Goal: Register for event/course

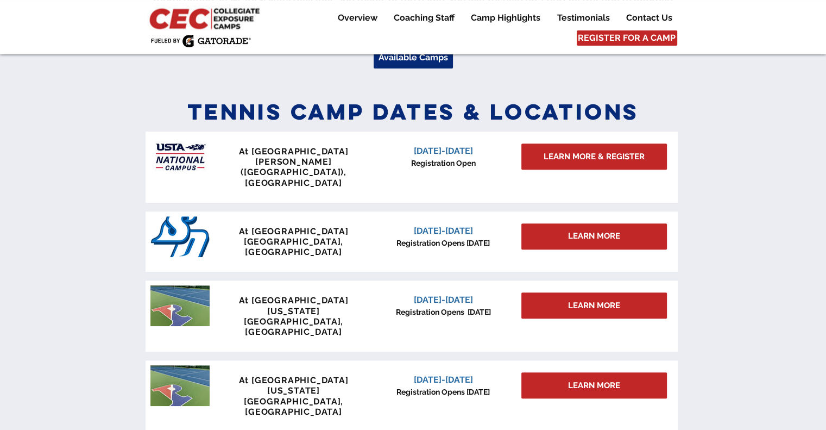
scroll to position [425, 0]
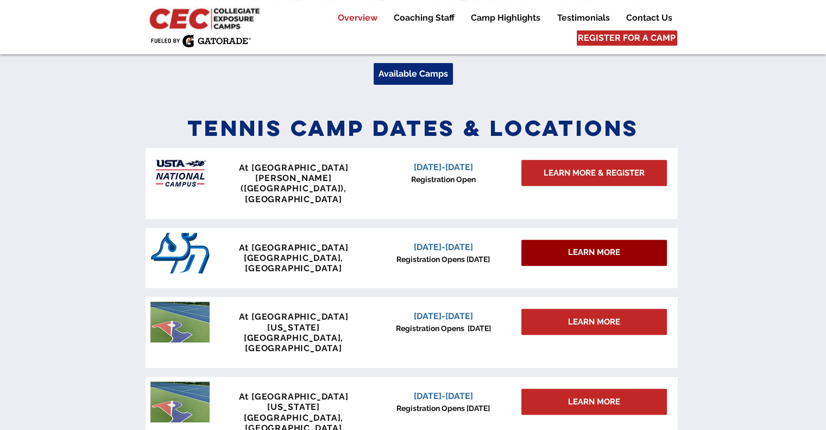
click at [595, 247] on span "LEARN MORE" at bounding box center [594, 252] width 52 height 11
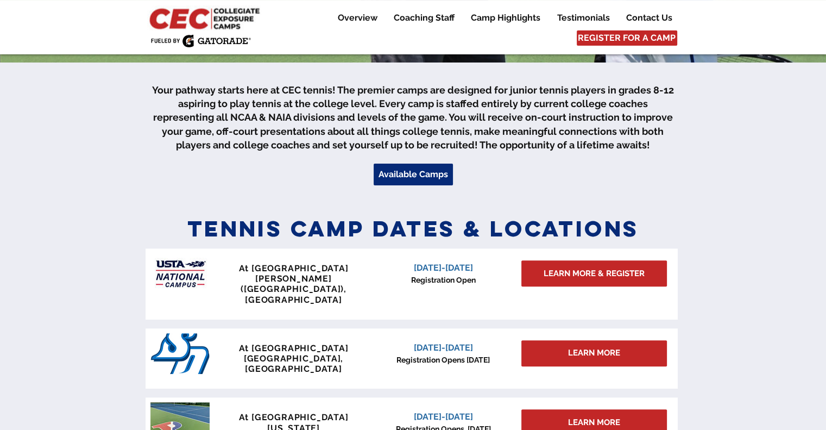
scroll to position [328, 0]
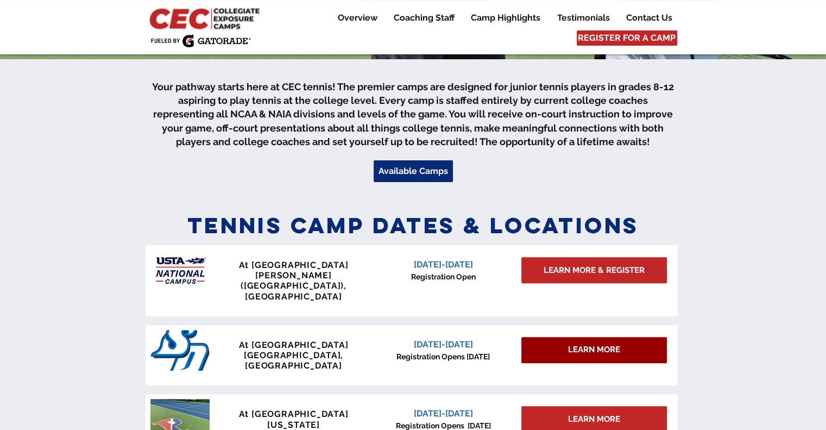
click at [582, 344] on span "LEARN MORE" at bounding box center [594, 349] width 52 height 11
click at [200, 332] on img at bounding box center [179, 350] width 59 height 41
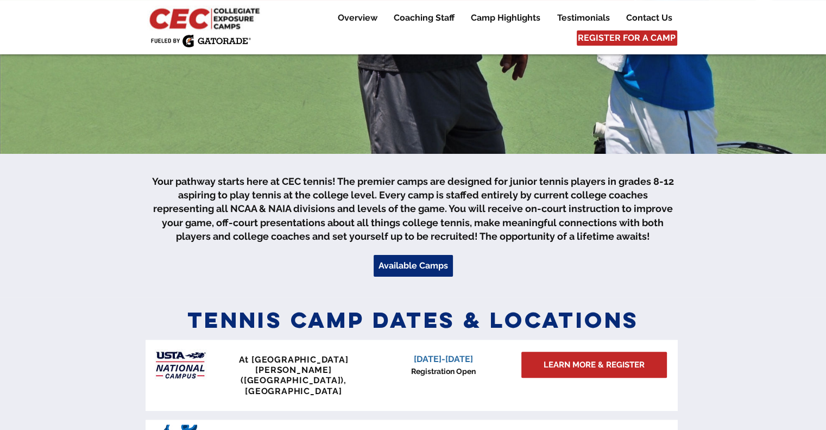
scroll to position [234, 0]
click at [421, 264] on span "Available Camps" at bounding box center [414, 265] width 70 height 12
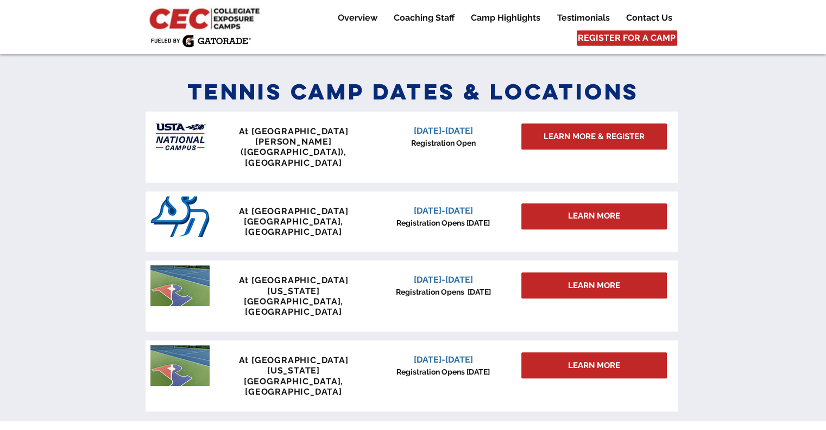
scroll to position [476, 0]
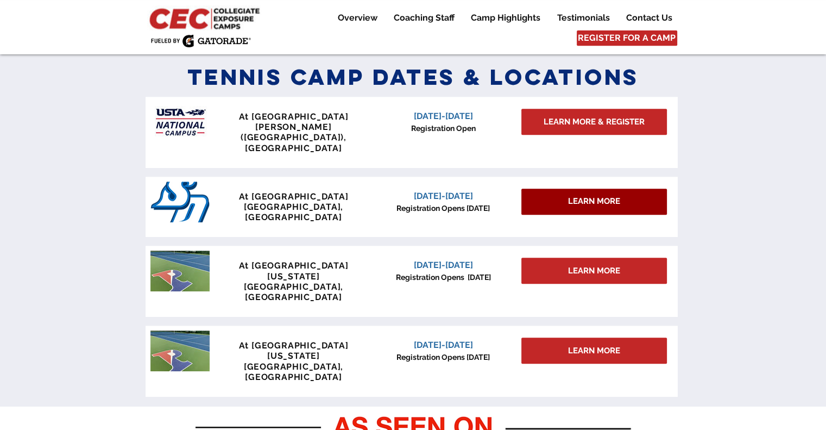
click at [615, 196] on span "LEARN MORE" at bounding box center [594, 201] width 52 height 11
click at [587, 196] on span "LEARN MORE" at bounding box center [594, 201] width 52 height 11
click at [507, 19] on p "Camp Highlights" at bounding box center [505, 17] width 80 height 13
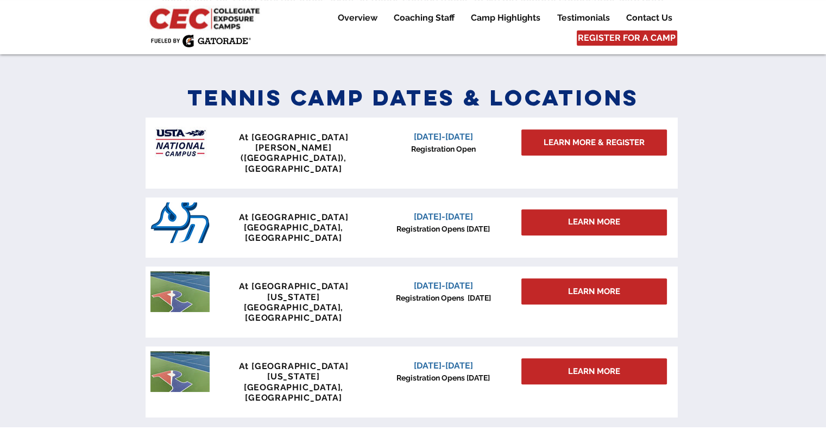
scroll to position [454, 0]
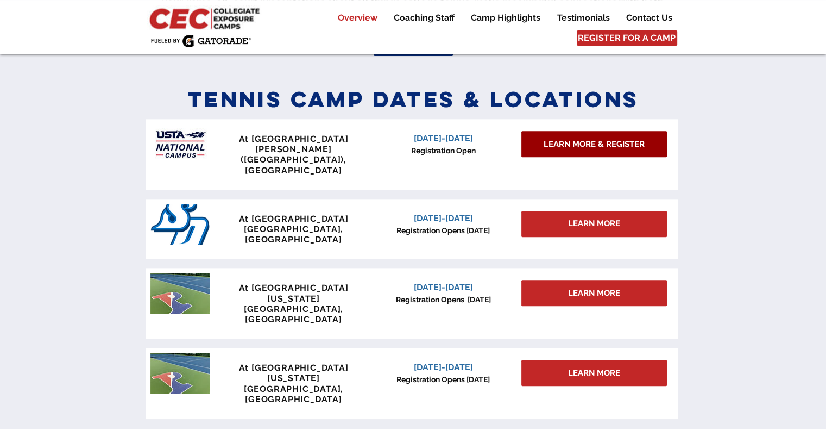
click at [597, 141] on span "LEARN MORE & REGISTER" at bounding box center [594, 143] width 101 height 11
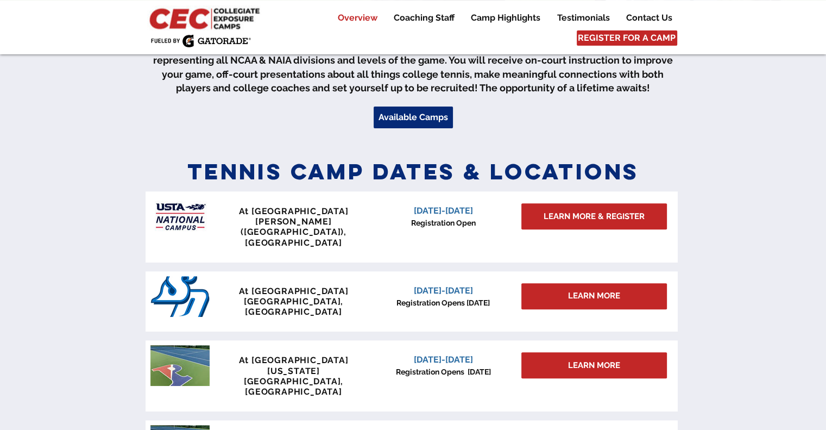
scroll to position [463, 0]
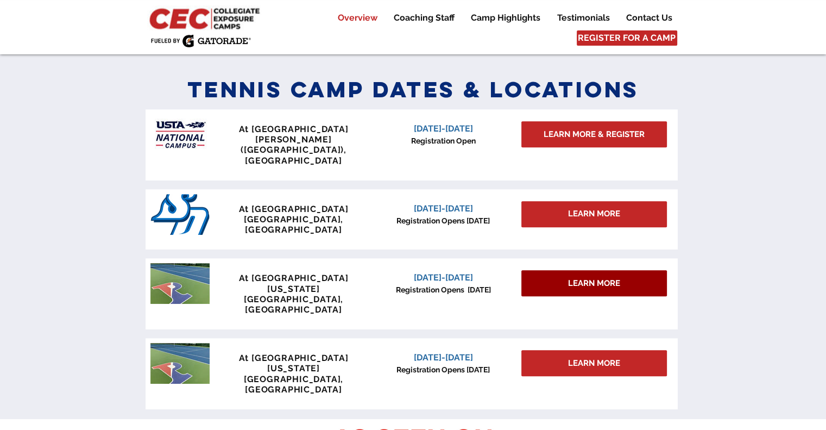
click at [601, 278] on span "LEARN MORE" at bounding box center [594, 283] width 52 height 11
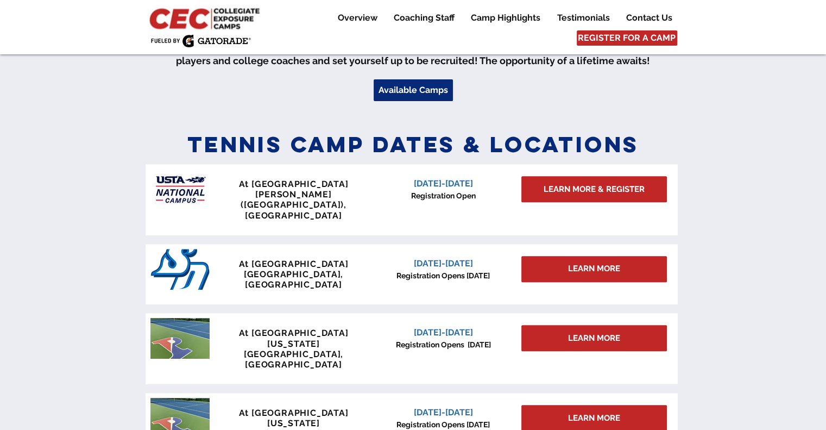
scroll to position [507, 0]
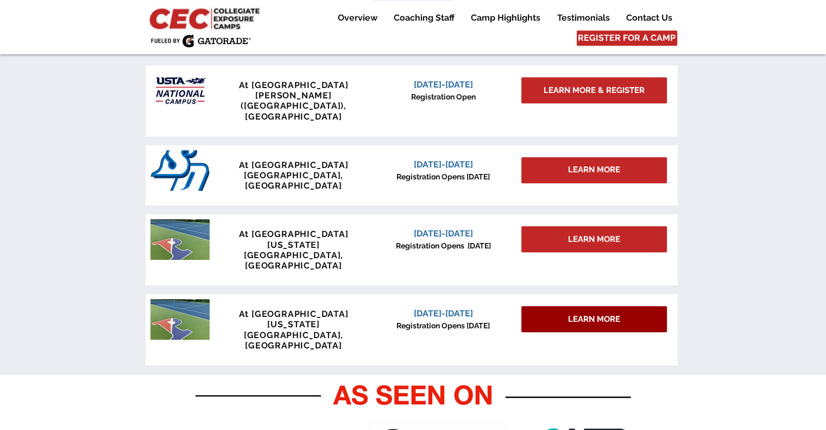
click at [602, 313] on span "LEARN MORE" at bounding box center [594, 318] width 52 height 11
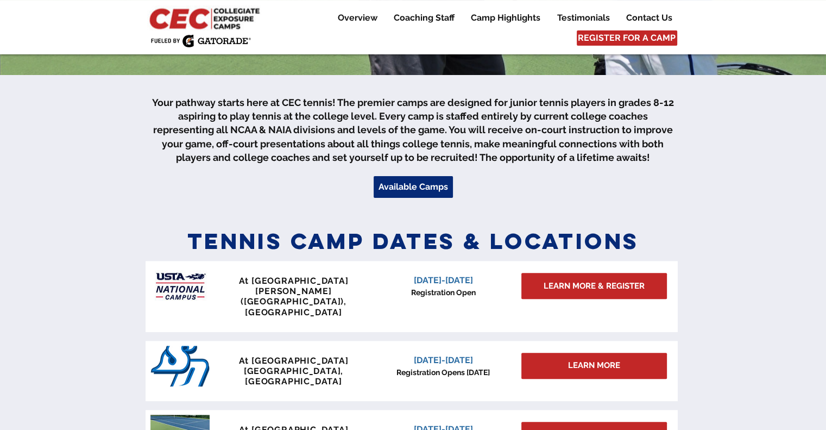
scroll to position [377, 0]
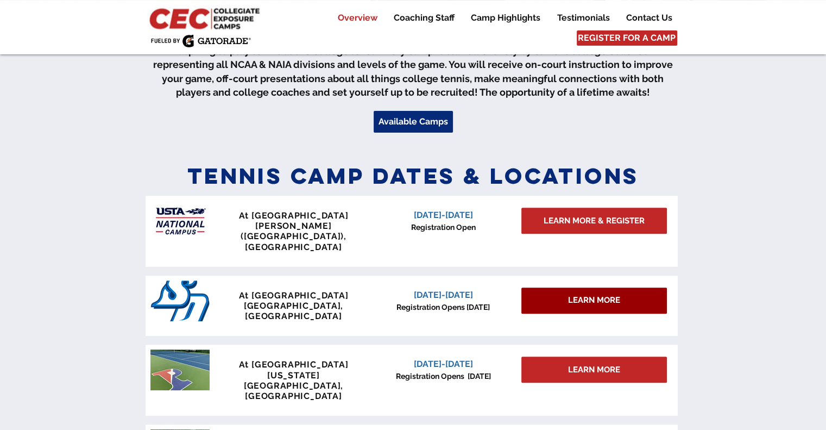
click at [598, 287] on div "LEARN MORE" at bounding box center [594, 300] width 146 height 26
click at [608, 294] on span "LEARN MORE" at bounding box center [594, 299] width 52 height 11
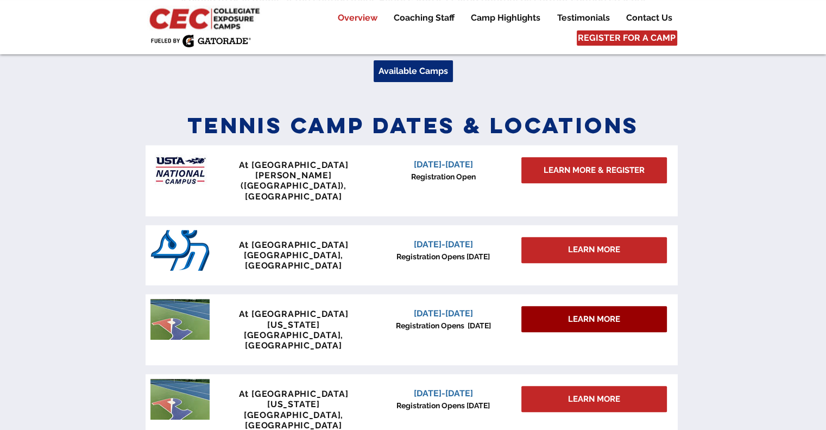
scroll to position [443, 0]
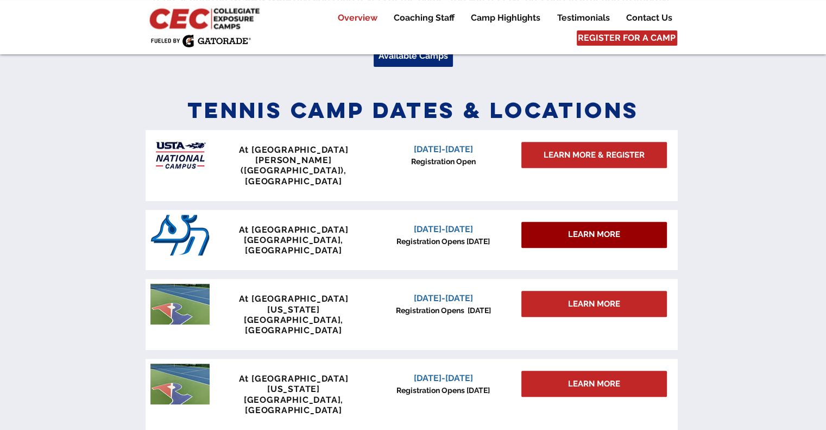
click at [605, 229] on span "LEARN MORE" at bounding box center [594, 234] width 52 height 11
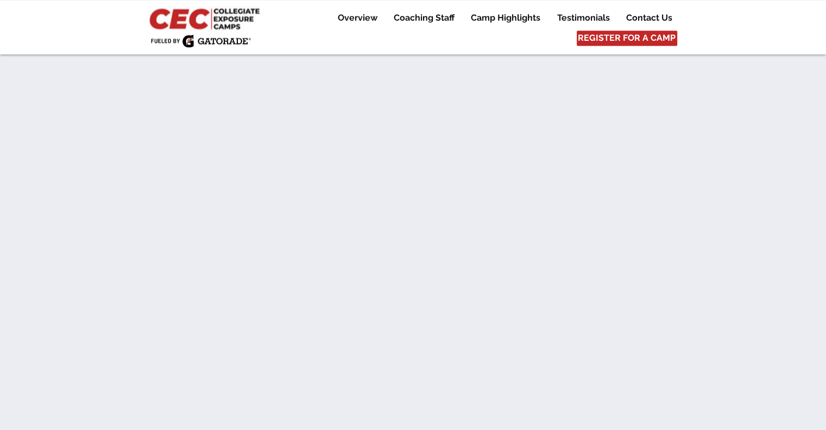
scroll to position [6198, 0]
